Goal: Task Accomplishment & Management: Use online tool/utility

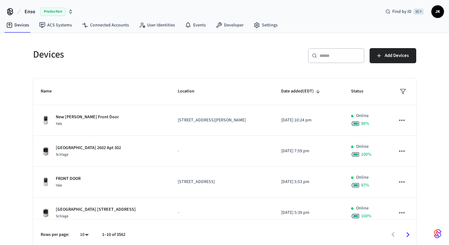
click at [70, 12] on icon "button" at bounding box center [70, 11] width 5 height 5
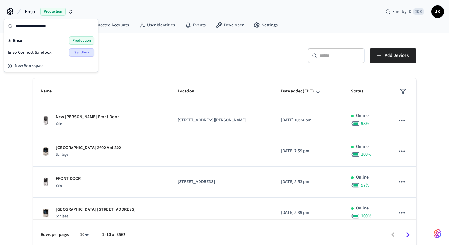
click at [49, 53] on span "Enso Connect Sandbox" at bounding box center [30, 52] width 44 height 6
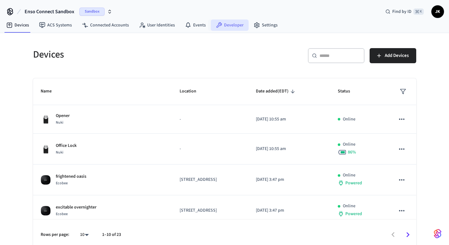
click at [220, 26] on link "Developer" at bounding box center [230, 25] width 38 height 11
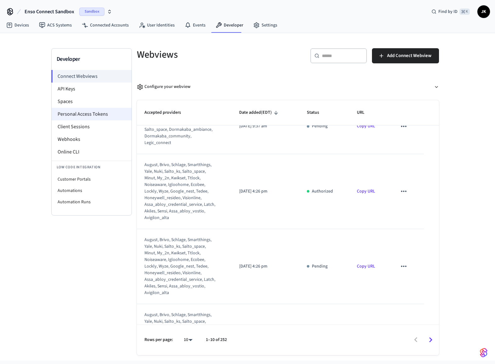
click at [84, 113] on li "Personal Access Tokens" at bounding box center [92, 114] width 80 height 13
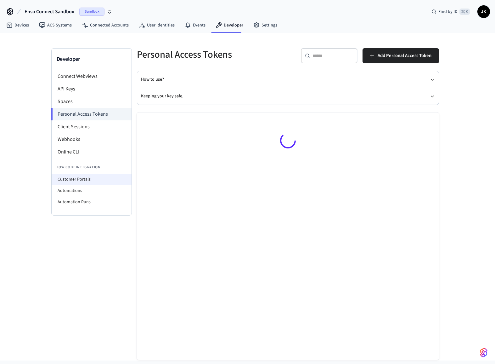
click at [80, 175] on li "Customer Portals" at bounding box center [92, 179] width 80 height 11
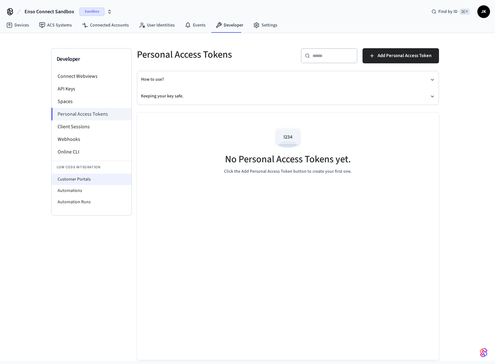
select select "**********"
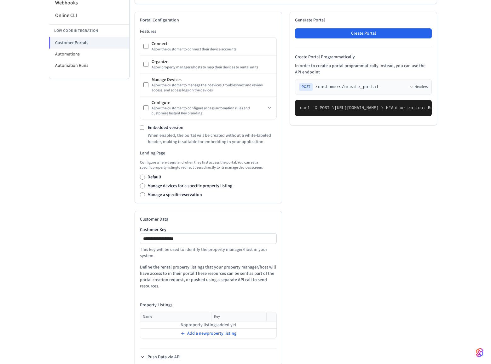
scroll to position [151, 0]
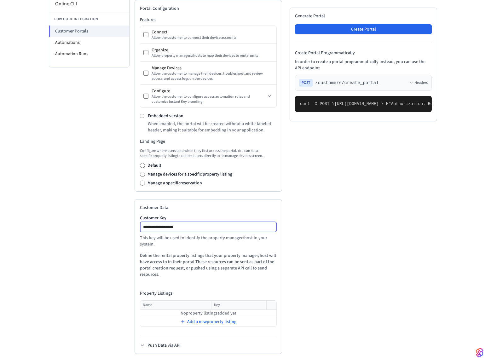
click at [204, 226] on input "**********" at bounding box center [208, 227] width 136 height 8
click at [196, 245] on span "Add a new property listing" at bounding box center [211, 321] width 49 height 6
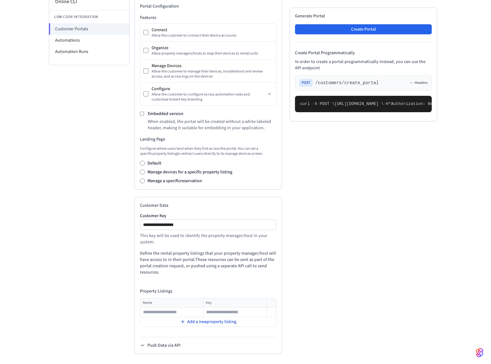
click at [197, 245] on div "Add a new property listing" at bounding box center [207, 321] width 135 height 9
click at [197, 245] on span "Add a new property listing" at bounding box center [211, 331] width 49 height 6
click at [187, 245] on input "text" at bounding box center [171, 312] width 62 height 8
type input "*********"
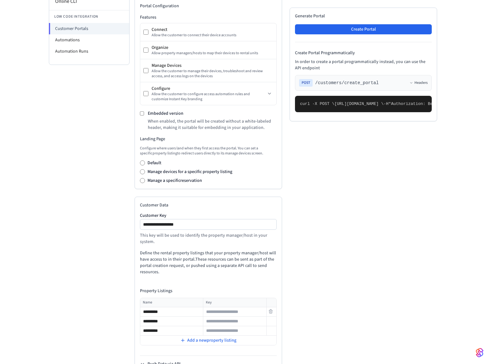
type input "*********"
click at [218, 245] on input "text" at bounding box center [234, 312] width 62 height 8
type input "*"
click at [220, 245] on input "text" at bounding box center [234, 322] width 62 height 8
type input "*"
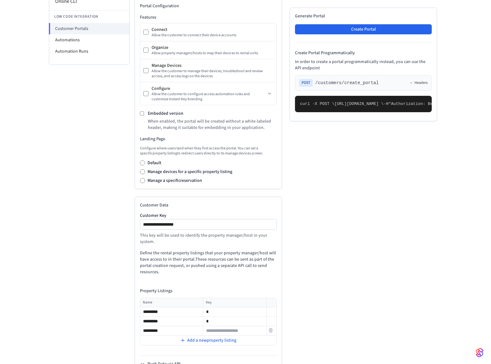
click at [221, 245] on input "text" at bounding box center [234, 331] width 62 height 8
type input "*"
click at [273, 245] on div "**********" at bounding box center [207, 285] width 147 height 176
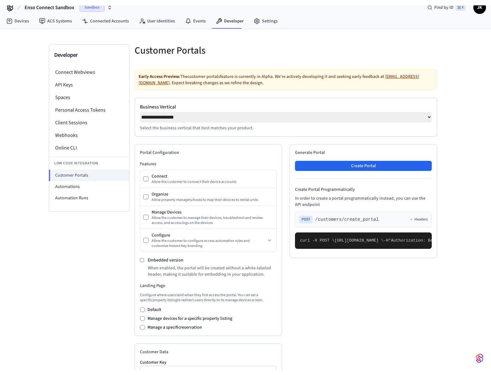
scroll to position [0, 0]
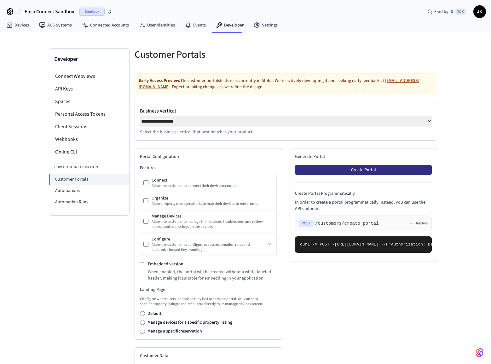
click at [362, 173] on button "Create Portal" at bounding box center [363, 170] width 137 height 10
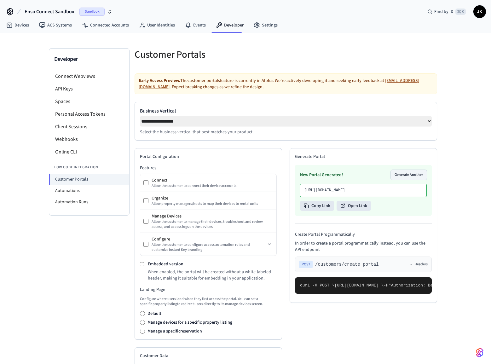
click at [418, 175] on button "Generate Another" at bounding box center [409, 175] width 36 height 10
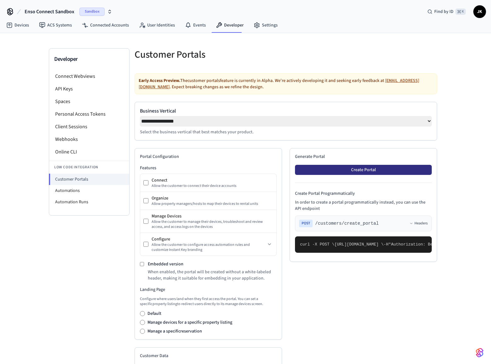
click at [389, 173] on button "Create Portal" at bounding box center [363, 170] width 137 height 10
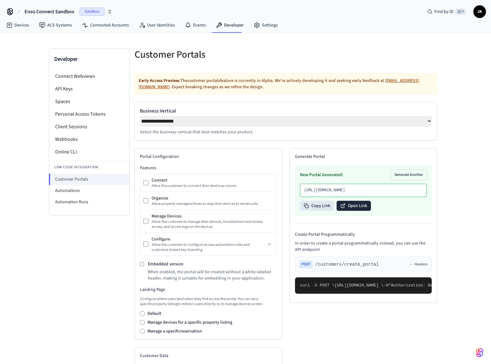
click at [351, 211] on button "Open Link" at bounding box center [353, 206] width 34 height 10
